Goal: Find specific page/section: Find specific page/section

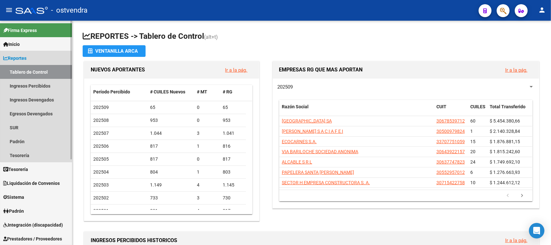
click at [38, 56] on link "Reportes" at bounding box center [36, 58] width 72 height 14
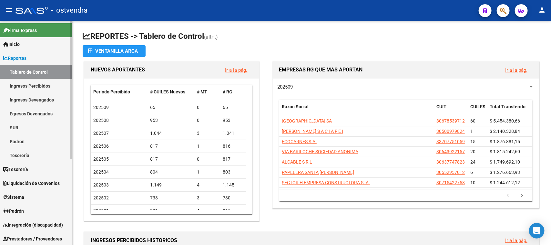
click at [38, 56] on link "Reportes" at bounding box center [36, 58] width 72 height 14
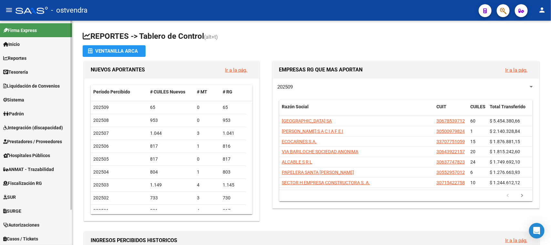
click at [44, 141] on span "Prestadores / Proveedores" at bounding box center [32, 141] width 59 height 7
click at [44, 139] on span "Prestadores / Proveedores" at bounding box center [32, 141] width 59 height 7
click at [44, 138] on span "Prestadores / Proveedores" at bounding box center [32, 141] width 59 height 7
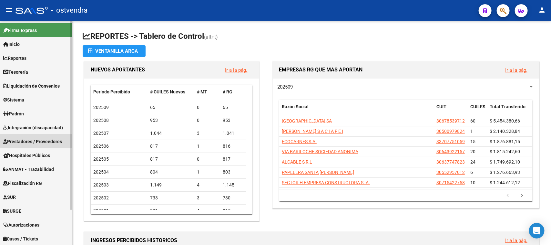
click at [44, 138] on span "Prestadores / Proveedores" at bounding box center [32, 141] width 59 height 7
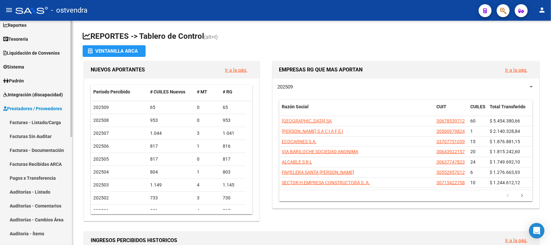
scroll to position [121, 0]
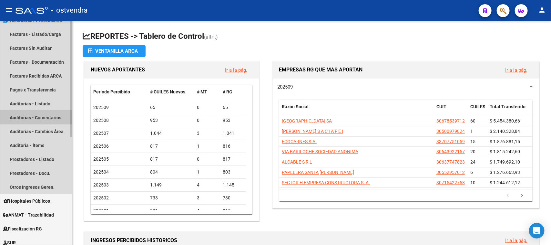
click at [45, 116] on link "Auditorías - Comentarios" at bounding box center [36, 117] width 72 height 14
